Goal: Task Accomplishment & Management: Use online tool/utility

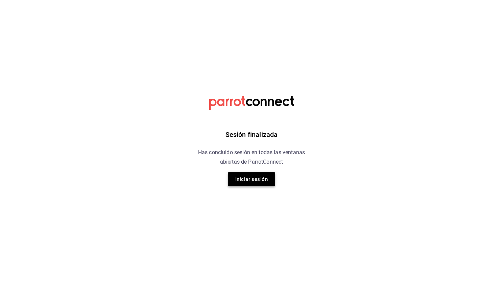
click at [244, 176] on button "Iniciar sesión" at bounding box center [251, 179] width 47 height 14
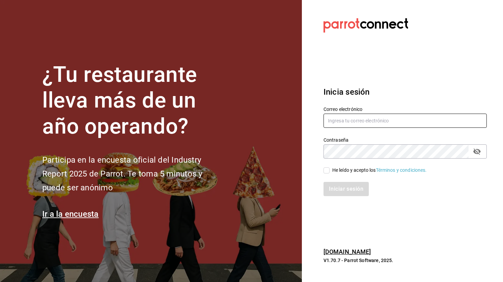
type input "[PERSON_NAME][EMAIL_ADDRESS][DOMAIN_NAME]"
click at [327, 172] on input "He leído y acepto los Términos y condiciones." at bounding box center [327, 170] width 6 height 6
checkbox input "true"
click at [335, 188] on button "Iniciar sesión" at bounding box center [347, 189] width 46 height 14
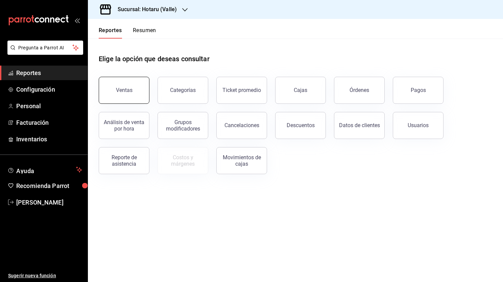
click at [136, 94] on button "Ventas" at bounding box center [124, 90] width 51 height 27
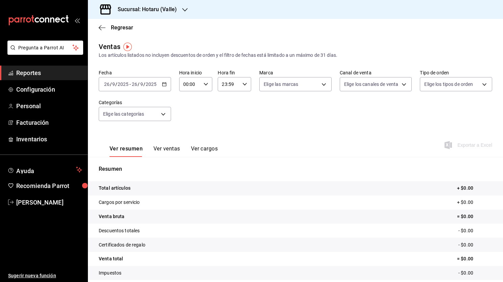
click at [228, 104] on div "Fecha 2025-09-26 26 / 9 / 2025 - 2025-09-26 26 / 9 / 2025 Hora inicio 00:00 Hor…" at bounding box center [295, 99] width 393 height 59
click at [104, 30] on icon "button" at bounding box center [102, 28] width 7 height 6
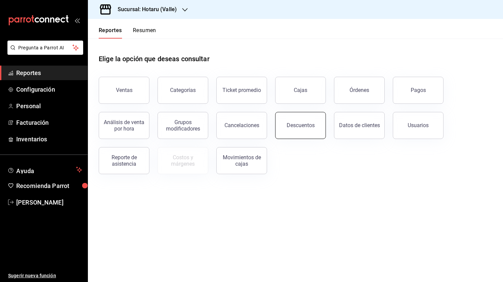
click at [299, 136] on button "Descuentos" at bounding box center [300, 125] width 51 height 27
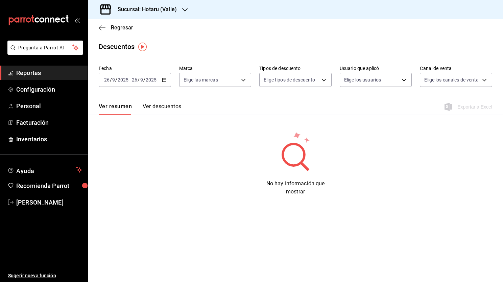
click at [164, 79] on \(Stroke\) "button" at bounding box center [164, 79] width 4 height 0
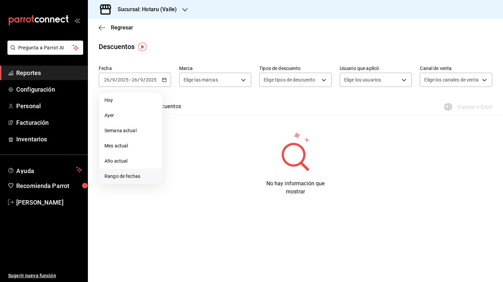
click at [138, 176] on span "Rango de fechas" at bounding box center [130, 176] width 52 height 7
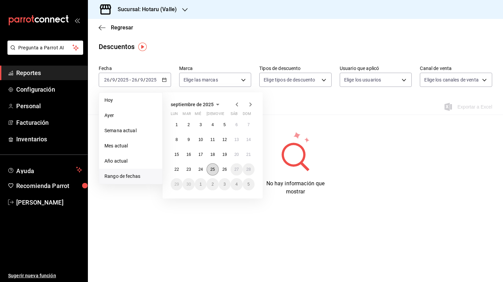
click at [216, 169] on button "25" at bounding box center [213, 169] width 12 height 12
click at [222, 168] on abbr "26" at bounding box center [224, 169] width 4 height 5
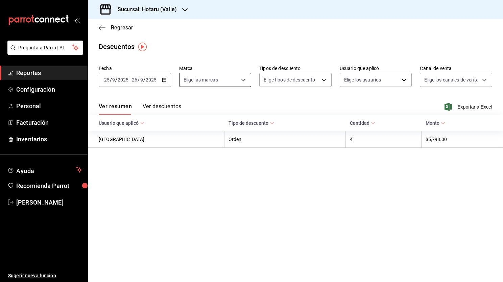
click at [235, 79] on body "Pregunta a Parrot AI Reportes Configuración Personal Facturación Inventarios Ay…" at bounding box center [251, 141] width 503 height 282
click at [184, 13] on div at bounding box center [251, 141] width 503 height 282
click at [183, 10] on icon "button" at bounding box center [184, 9] width 5 height 5
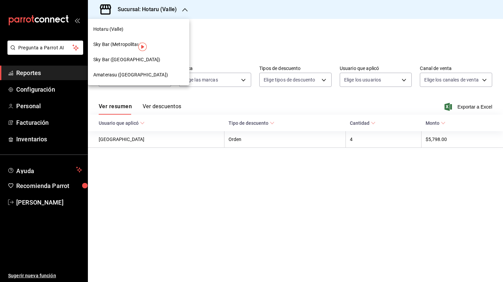
click at [155, 75] on div "Amaterasu ([GEOGRAPHIC_DATA])" at bounding box center [138, 74] width 91 height 7
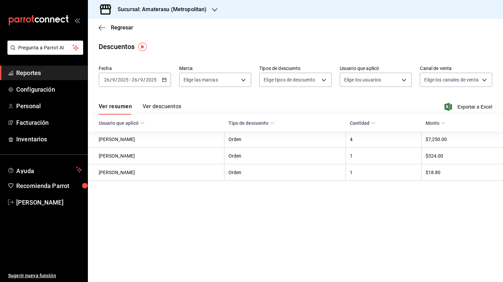
click at [166, 80] on icon "button" at bounding box center [164, 79] width 5 height 5
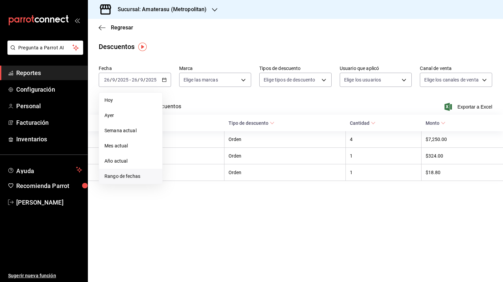
click at [142, 174] on span "Rango de fechas" at bounding box center [130, 176] width 52 height 7
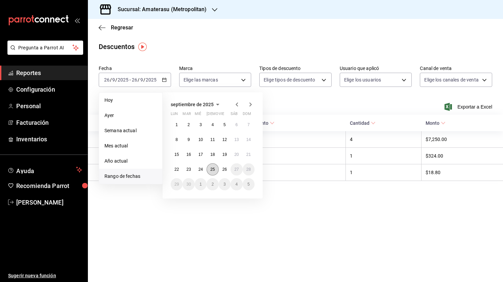
click at [214, 168] on abbr "25" at bounding box center [212, 169] width 4 height 5
click at [223, 168] on abbr "26" at bounding box center [224, 169] width 4 height 5
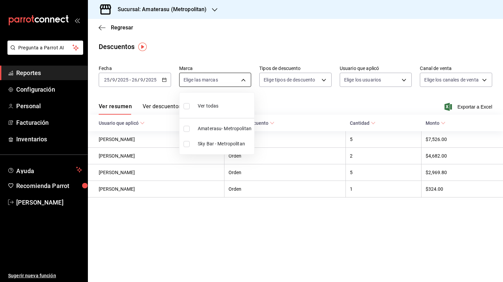
click at [236, 80] on body "Pregunta a Parrot AI Reportes Configuración Personal Facturación Inventarios Ay…" at bounding box center [251, 141] width 503 height 282
click at [211, 146] on span "Sky Bar - Metropolitan" at bounding box center [225, 143] width 54 height 7
type input "f3afaab8-8c3d-4e49-a299-af9bdf6027b2"
checkbox input "true"
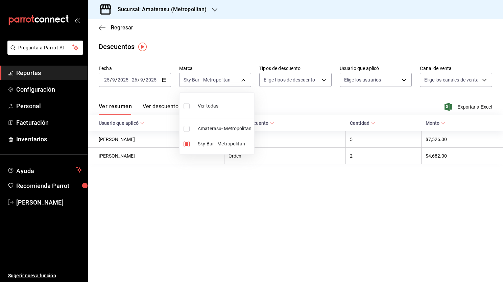
click at [167, 103] on div at bounding box center [251, 141] width 503 height 282
click at [166, 107] on button "Ver descuentos" at bounding box center [162, 108] width 39 height 11
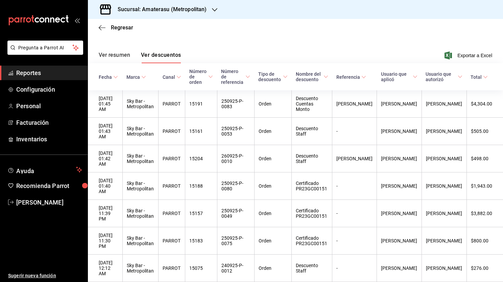
scroll to position [73, 0]
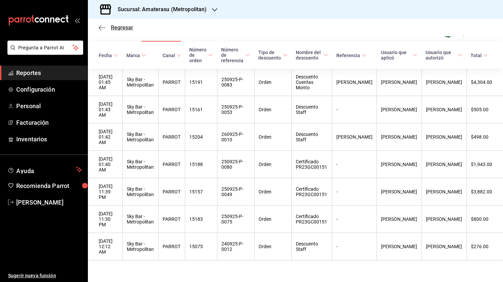
click at [100, 27] on icon "button" at bounding box center [102, 28] width 7 height 6
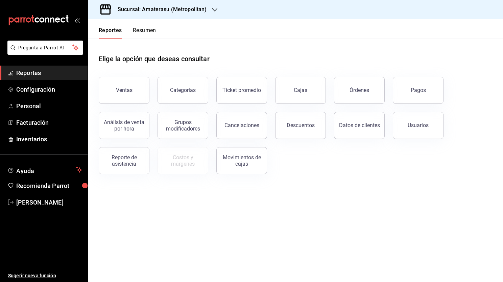
click at [145, 31] on button "Resumen" at bounding box center [144, 32] width 23 height 11
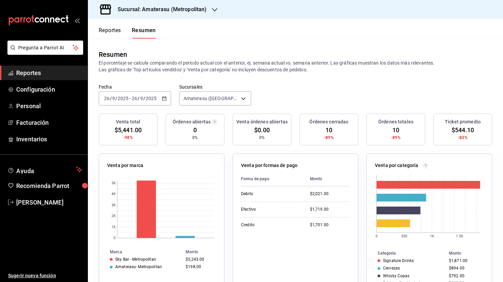
click at [112, 33] on button "Reportes" at bounding box center [110, 32] width 22 height 11
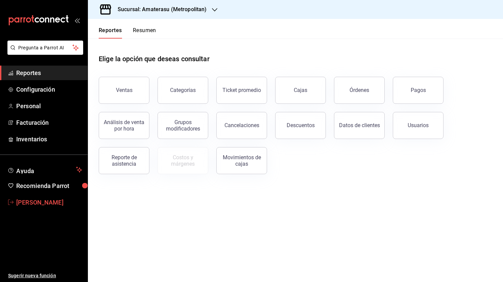
click at [40, 203] on span "[PERSON_NAME]" at bounding box center [49, 202] width 66 height 9
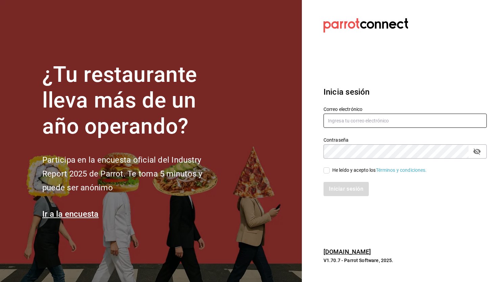
type input "[PERSON_NAME][EMAIL_ADDRESS][DOMAIN_NAME]"
click at [325, 171] on input "He leído y acepto los Términos y condiciones." at bounding box center [327, 170] width 6 height 6
checkbox input "true"
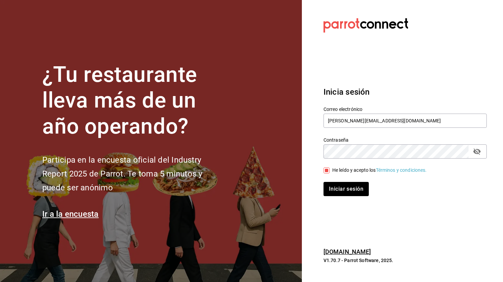
click at [332, 179] on div "Iniciar sesión" at bounding box center [400, 185] width 171 height 22
click at [331, 192] on button "Iniciar sesión" at bounding box center [347, 189] width 46 height 14
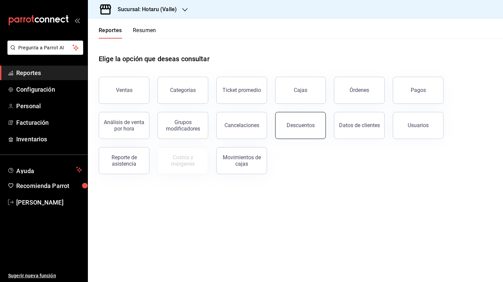
click at [307, 133] on button "Descuentos" at bounding box center [300, 125] width 51 height 27
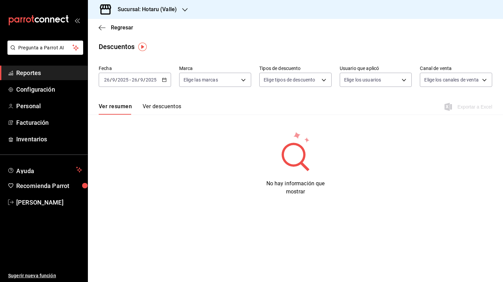
click at [165, 86] on div "[DATE] [DATE] - [DATE] [DATE]" at bounding box center [135, 80] width 72 height 14
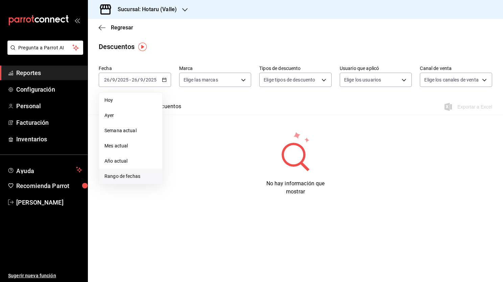
click at [136, 176] on span "Rango de fechas" at bounding box center [130, 176] width 52 height 7
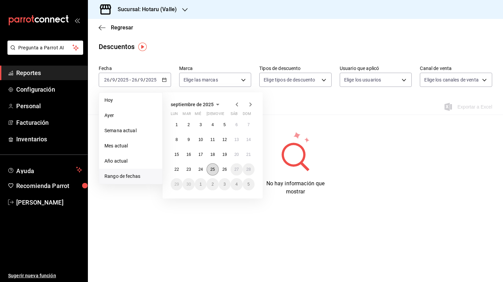
click at [214, 168] on abbr "25" at bounding box center [212, 169] width 4 height 5
click at [228, 168] on button "26" at bounding box center [225, 169] width 12 height 12
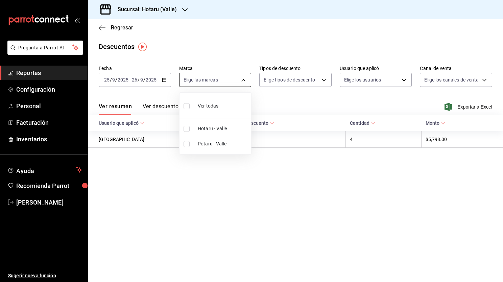
click at [242, 81] on body "Pregunta a Parrot AI Reportes Configuración Personal Facturación Inventarios Ay…" at bounding box center [251, 141] width 503 height 282
drag, startPoint x: 179, startPoint y: 10, endPoint x: 184, endPoint y: 10, distance: 5.1
click at [184, 10] on div at bounding box center [251, 141] width 503 height 282
click at [183, 10] on icon "button" at bounding box center [184, 9] width 5 height 5
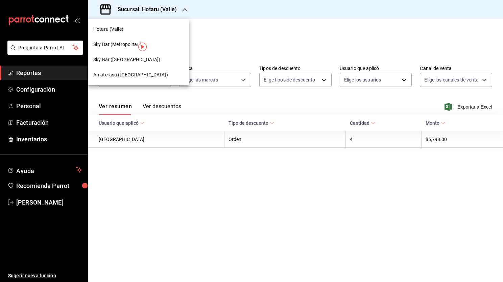
click at [154, 75] on div "Amaterasu ([GEOGRAPHIC_DATA])" at bounding box center [138, 74] width 91 height 7
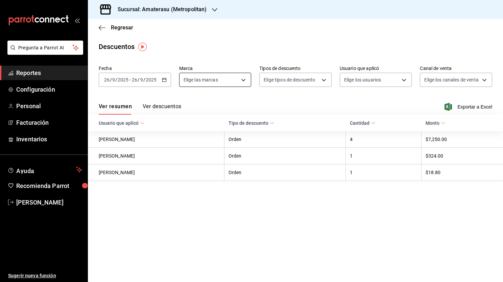
click at [244, 79] on body "Pregunta a Parrot AI Reportes Configuración Personal Facturación Inventarios Ay…" at bounding box center [251, 141] width 503 height 282
click at [203, 142] on span "Sky Bar - Metropolitan" at bounding box center [225, 143] width 54 height 7
type input "f3afaab8-8c3d-4e49-a299-af9bdf6027b2"
checkbox input "true"
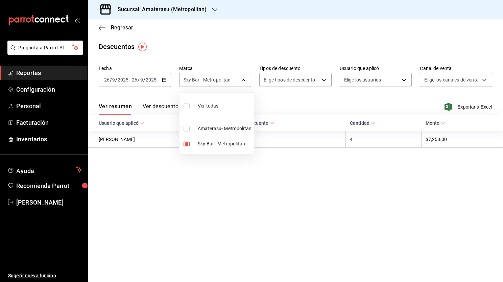
click at [325, 89] on div at bounding box center [251, 141] width 503 height 282
click at [164, 77] on div "[DATE] [DATE] - [DATE] [DATE]" at bounding box center [135, 80] width 72 height 14
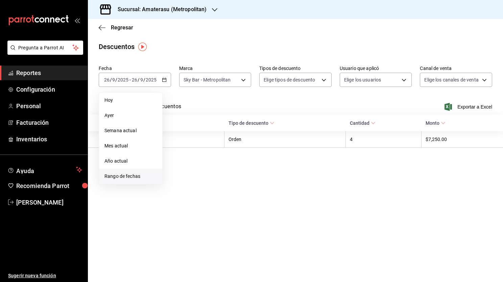
click at [149, 175] on span "Rango de fechas" at bounding box center [130, 176] width 52 height 7
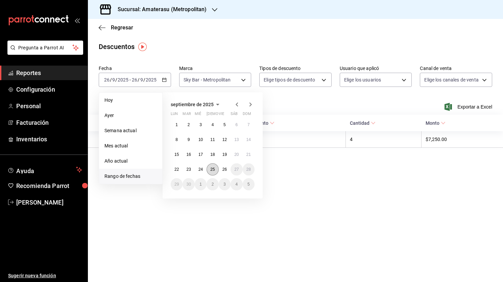
click at [209, 171] on button "25" at bounding box center [213, 169] width 12 height 12
click at [224, 172] on button "26" at bounding box center [225, 169] width 12 height 12
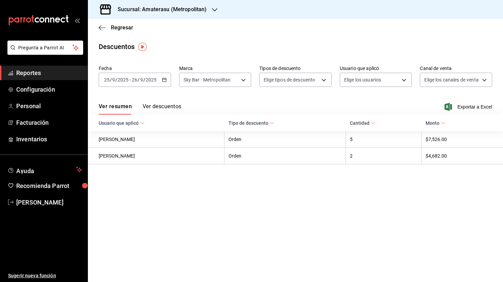
click at [170, 107] on button "Ver descuentos" at bounding box center [162, 108] width 39 height 11
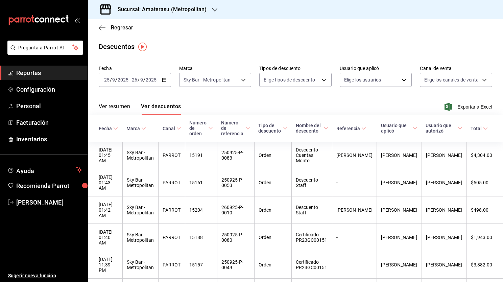
click at [118, 109] on button "Ver resumen" at bounding box center [114, 108] width 31 height 11
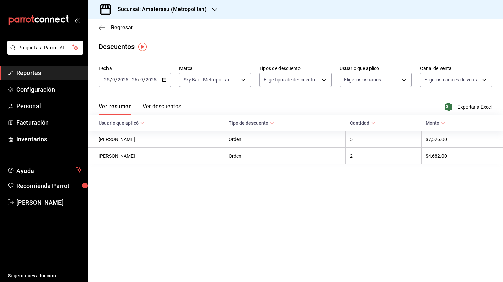
click at [153, 105] on button "Ver descuentos" at bounding box center [162, 108] width 39 height 11
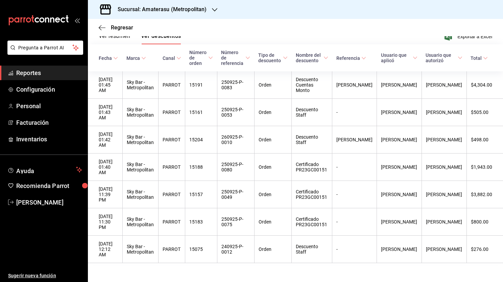
scroll to position [73, 0]
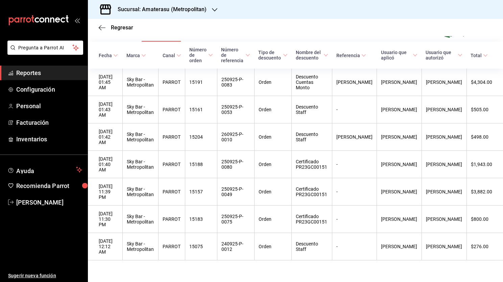
click at [98, 29] on div "Regresar" at bounding box center [295, 27] width 415 height 17
click at [99, 29] on icon "button" at bounding box center [102, 28] width 7 height 6
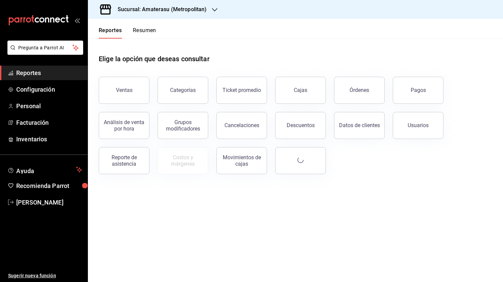
click at [99, 29] on button "Reportes" at bounding box center [110, 32] width 23 height 11
click at [122, 91] on div "Ventas" at bounding box center [124, 90] width 17 height 6
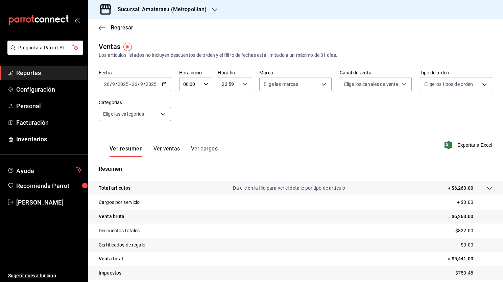
click at [165, 86] on \(Stroke\) "button" at bounding box center [164, 84] width 4 height 4
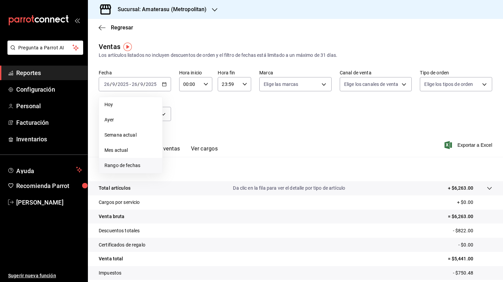
click at [136, 167] on span "Rango de fechas" at bounding box center [130, 165] width 52 height 7
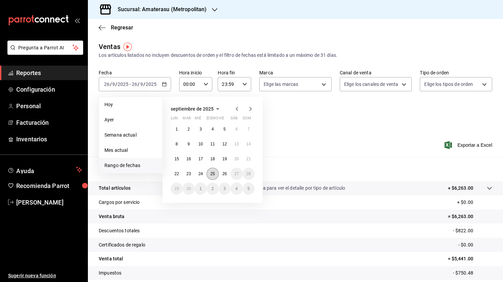
click at [210, 172] on button "25" at bounding box center [213, 174] width 12 height 12
click at [215, 177] on button "25" at bounding box center [213, 174] width 12 height 12
click at [220, 176] on button "26" at bounding box center [225, 174] width 12 height 12
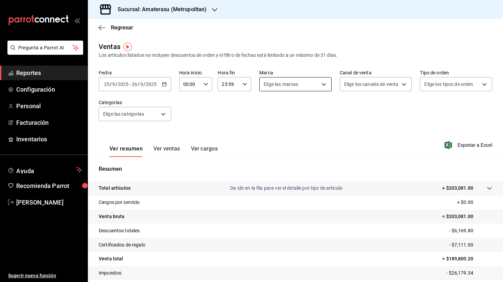
click at [275, 87] on body "Pregunta a Parrot AI Reportes Configuración Personal Facturación Inventarios Ay…" at bounding box center [251, 141] width 503 height 282
click at [264, 151] on input "checkbox" at bounding box center [265, 148] width 6 height 6
checkbox input "true"
type input "f3afaab8-8c3d-4e49-a299-af9bdf6027b2"
click at [209, 104] on div at bounding box center [251, 141] width 503 height 282
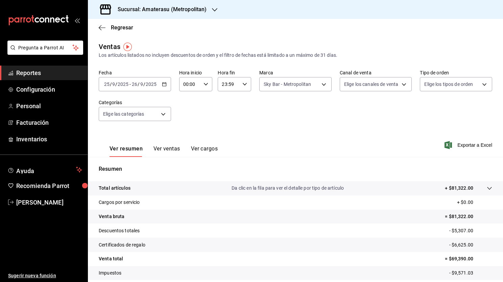
click at [165, 148] on button "Ver ventas" at bounding box center [166, 150] width 27 height 11
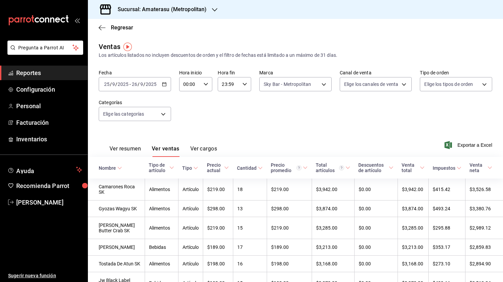
click at [210, 85] on div "00:00 Hora inicio" at bounding box center [195, 84] width 33 height 14
click at [184, 134] on span "02" at bounding box center [187, 133] width 6 height 5
type input "02:00"
click at [187, 142] on span "05" at bounding box center [186, 141] width 6 height 5
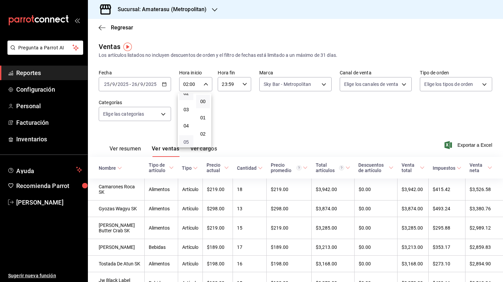
type input "05:00"
click at [268, 111] on div at bounding box center [251, 141] width 503 height 282
click at [465, 144] on span "Exportar a Excel" at bounding box center [469, 145] width 46 height 8
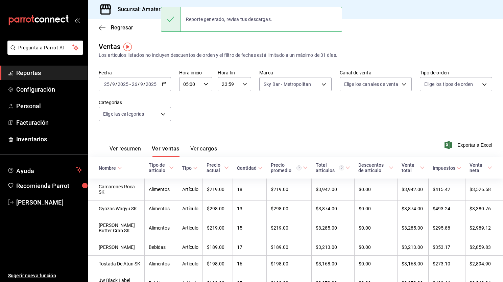
click at [96, 27] on div "Regresar" at bounding box center [295, 27] width 415 height 17
click at [99, 28] on icon "button" at bounding box center [102, 28] width 7 height 6
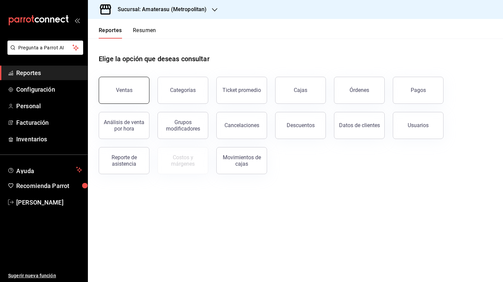
click at [145, 97] on button "Ventas" at bounding box center [124, 90] width 51 height 27
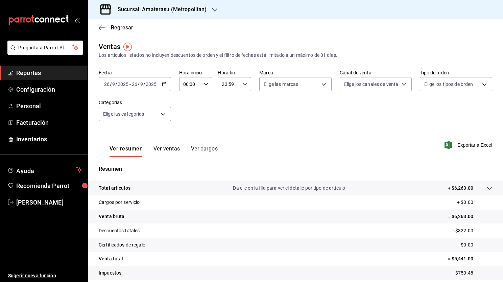
click at [164, 85] on icon "button" at bounding box center [164, 84] width 5 height 5
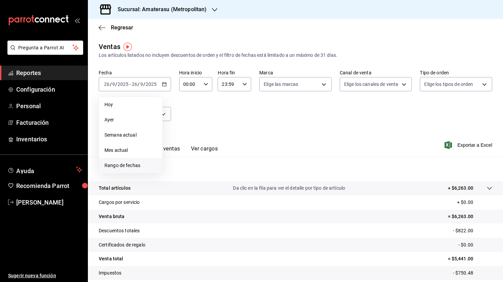
click at [126, 167] on span "Rango de fechas" at bounding box center [130, 165] width 52 height 7
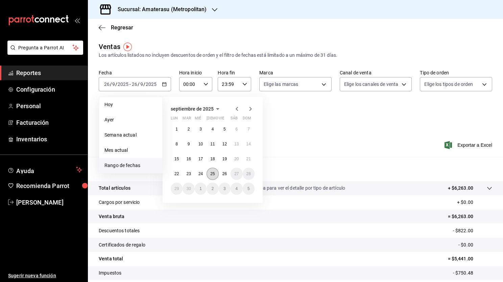
click at [214, 173] on abbr "25" at bounding box center [212, 173] width 4 height 5
click at [222, 174] on abbr "26" at bounding box center [224, 173] width 4 height 5
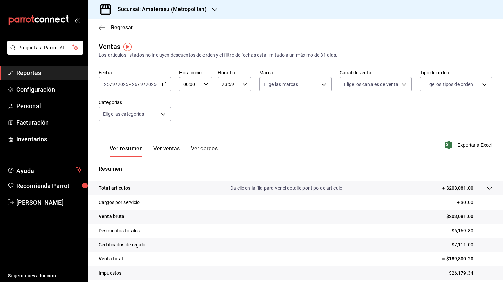
click at [207, 83] on icon "button" at bounding box center [206, 84] width 5 height 5
click at [188, 120] on span "01" at bounding box center [187, 117] width 6 height 5
type input "01:00"
click at [185, 131] on span "05" at bounding box center [187, 128] width 6 height 5
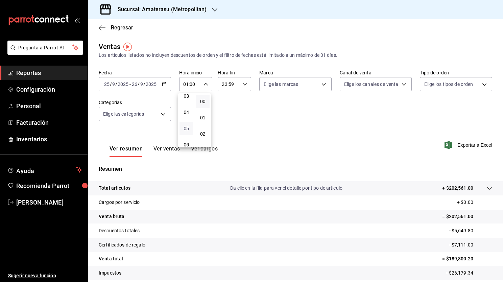
type input "05:00"
click at [304, 86] on div at bounding box center [251, 141] width 503 height 282
click at [318, 86] on body "Pregunta a Parrot AI Reportes Configuración Personal Facturación Inventarios Ay…" at bounding box center [251, 141] width 503 height 282
click at [264, 150] on input "checkbox" at bounding box center [265, 148] width 6 height 6
checkbox input "true"
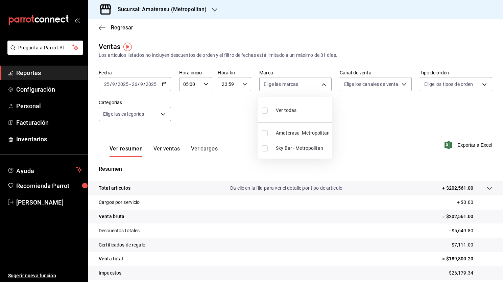
type input "f3afaab8-8c3d-4e49-a299-af9bdf6027b2"
click at [439, 114] on div at bounding box center [251, 141] width 503 height 282
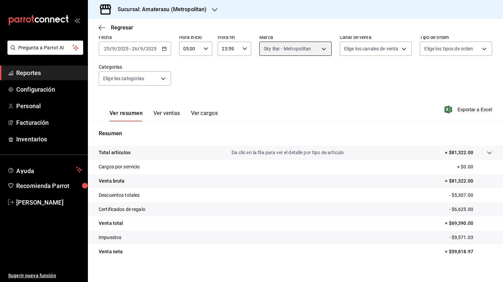
scroll to position [42, 0]
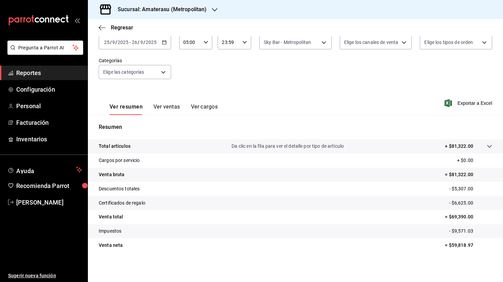
click at [496, 185] on tr "Descuentos totales - $5,307.00" at bounding box center [295, 189] width 415 height 14
click at [487, 144] on icon at bounding box center [489, 146] width 5 height 5
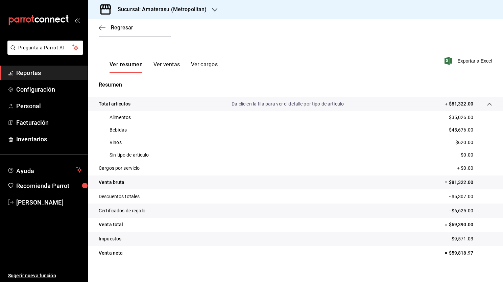
scroll to position [92, 0]
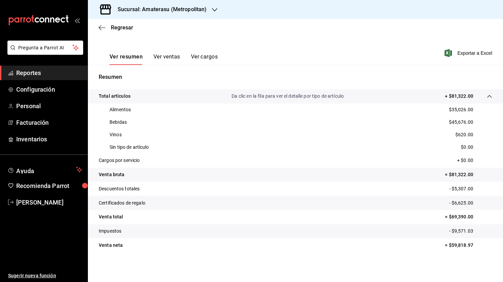
click at [31, 210] on ul "Sugerir nueva función" at bounding box center [44, 246] width 88 height 73
click at [40, 202] on span "[PERSON_NAME]" at bounding box center [49, 202] width 66 height 9
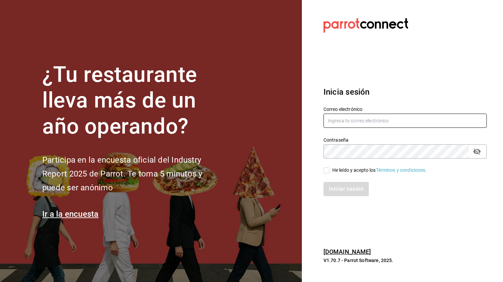
type input "[PERSON_NAME][EMAIL_ADDRESS][DOMAIN_NAME]"
click at [327, 171] on input "He leído y acepto los Términos y condiciones." at bounding box center [327, 170] width 6 height 6
checkbox input "true"
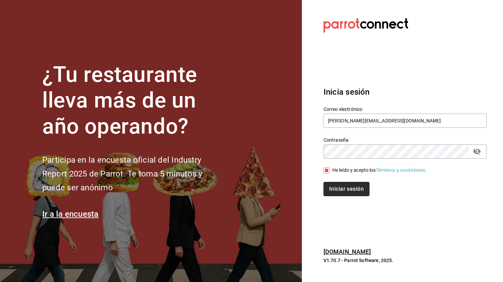
click at [336, 184] on button "Iniciar sesión" at bounding box center [347, 189] width 46 height 14
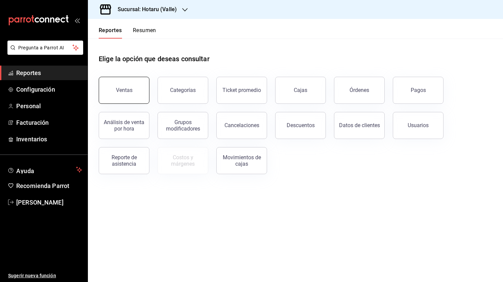
click at [121, 89] on div "Ventas" at bounding box center [124, 90] width 17 height 6
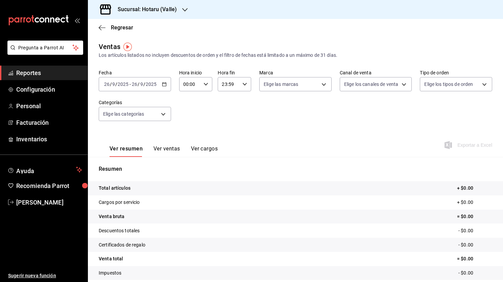
click at [164, 87] on div "[DATE] [DATE] - [DATE] [DATE]" at bounding box center [135, 84] width 72 height 14
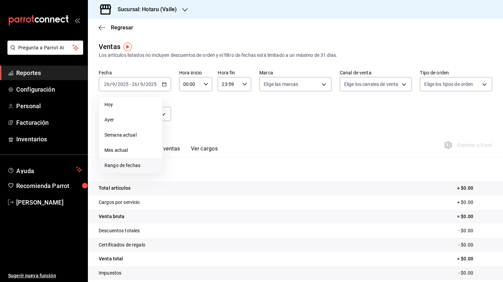
click at [130, 166] on span "Rango de fechas" at bounding box center [130, 165] width 52 height 7
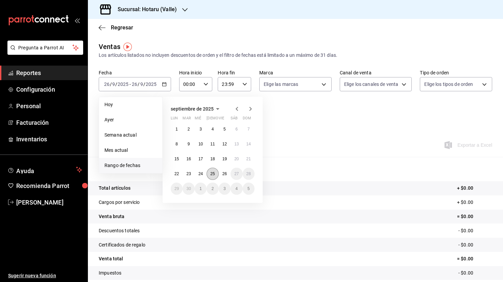
click at [212, 173] on abbr "25" at bounding box center [212, 173] width 4 height 5
click at [223, 174] on abbr "26" at bounding box center [224, 173] width 4 height 5
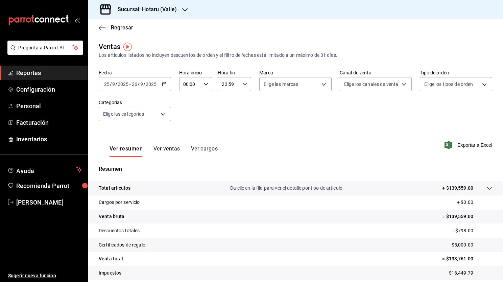
click at [205, 87] on div "00:00 Hora inicio" at bounding box center [195, 84] width 33 height 14
